Goal: Transaction & Acquisition: Book appointment/travel/reservation

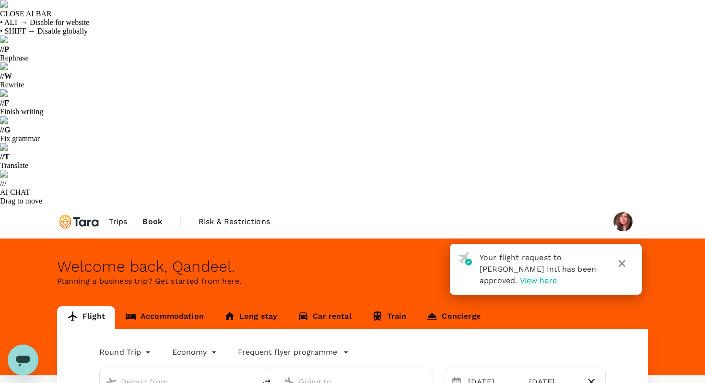
type input "[PERSON_NAME] Intl (ISB)"
type input "Singapore Changi (SIN)"
click at [117, 216] on span "Trips" at bounding box center [118, 222] width 19 height 12
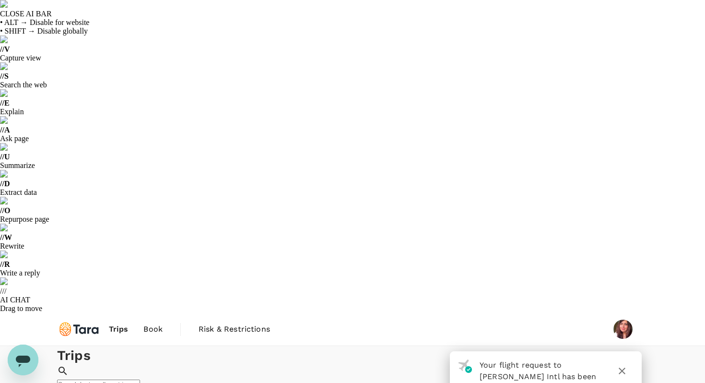
click at [624, 365] on icon "button" at bounding box center [622, 371] width 12 height 12
click at [348, 166] on div at bounding box center [352, 191] width 705 height 383
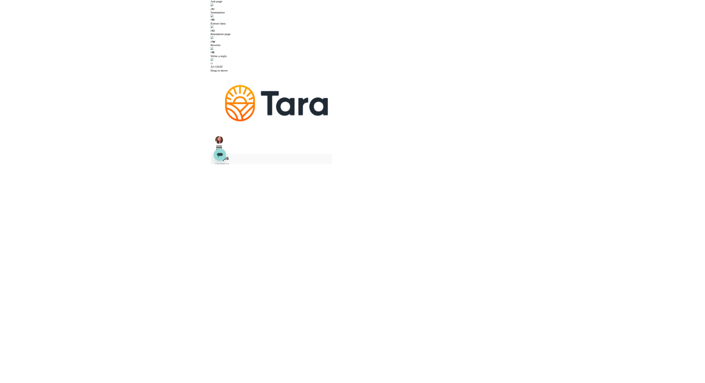
scroll to position [140, 0]
